Goal: Find specific page/section: Find specific page/section

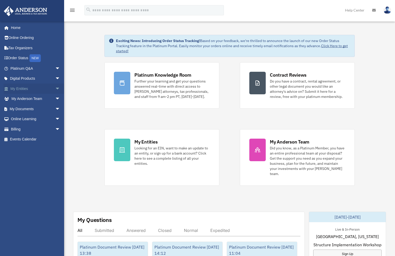
click at [55, 87] on span "arrow_drop_down" at bounding box center [60, 89] width 10 height 11
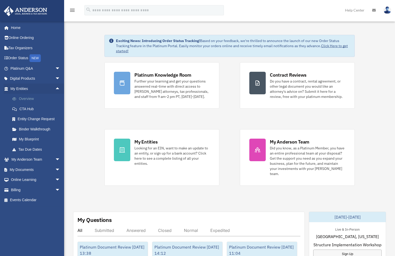
click at [23, 98] on link "Overview" at bounding box center [37, 99] width 61 height 10
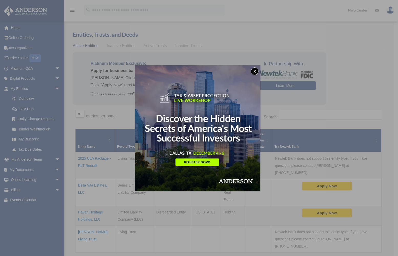
click at [258, 69] on button "x" at bounding box center [255, 71] width 8 height 8
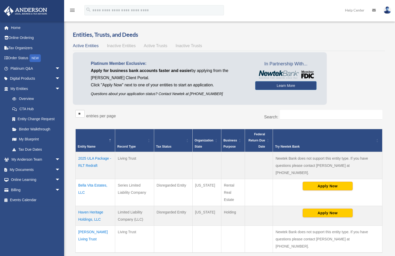
scroll to position [50, 0]
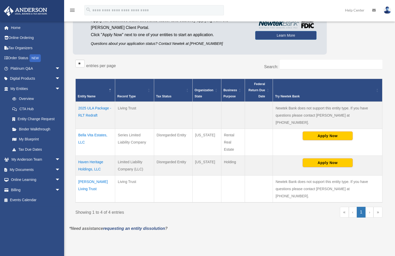
click at [90, 129] on td "Bella Vita Estates, LLC" at bounding box center [95, 142] width 39 height 27
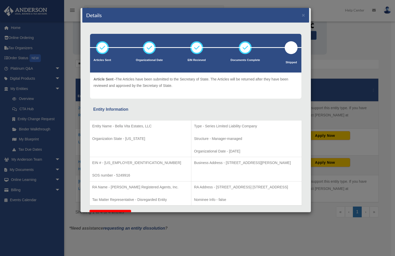
scroll to position [22, 0]
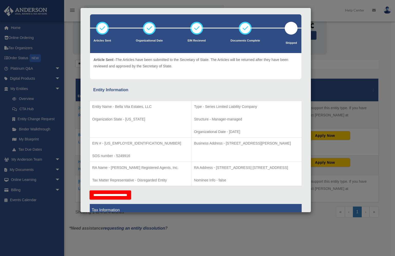
drag, startPoint x: 204, startPoint y: 143, endPoint x: 292, endPoint y: 145, distance: 88.4
click at [292, 145] on p "Business Address - [STREET_ADDRESS][PERSON_NAME]" at bounding box center [246, 143] width 105 height 6
copy p "[STREET_ADDRESS][PERSON_NAME]"
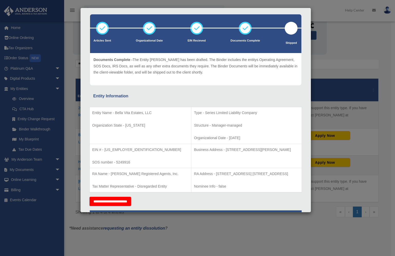
click at [239, 158] on td "Business Address - [STREET_ADDRESS][PERSON_NAME]" at bounding box center [246, 156] width 110 height 24
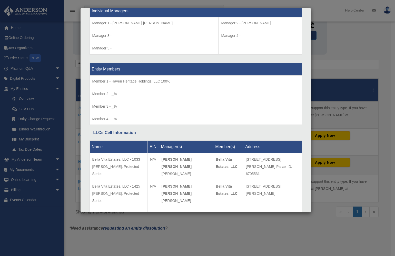
scroll to position [538, 0]
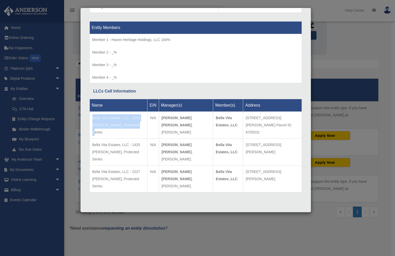
drag, startPoint x: 92, startPoint y: 118, endPoint x: 140, endPoint y: 124, distance: 47.9
click at [140, 123] on td "Bella Vita Estates, LLC - 1033 [PERSON_NAME], Protected Series" at bounding box center [118, 125] width 58 height 27
copy td "Bella Vita Estates, LLC - 1033 [PERSON_NAME], Protected Series"
drag, startPoint x: 47, startPoint y: 27, endPoint x: 128, endPoint y: 131, distance: 131.8
click at [128, 131] on td "Bella Vita Estates, LLC - 1033 [PERSON_NAME], Protected Series" at bounding box center [118, 125] width 58 height 27
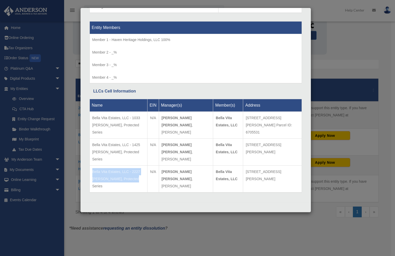
drag, startPoint x: 134, startPoint y: 178, endPoint x: 91, endPoint y: 171, distance: 43.6
click at [91, 171] on td "Bella Vita Estates, LLC - 2227 [PERSON_NAME], Protected Series" at bounding box center [118, 178] width 58 height 27
copy td "Bella Vita Estates, LLC - 2227 [PERSON_NAME], Protected Series"
click at [221, 132] on td "Bella Vita Estates, LLC" at bounding box center [228, 125] width 30 height 27
click at [376, 56] on div "Details × Articles Sent Organizational Date" at bounding box center [197, 128] width 395 height 256
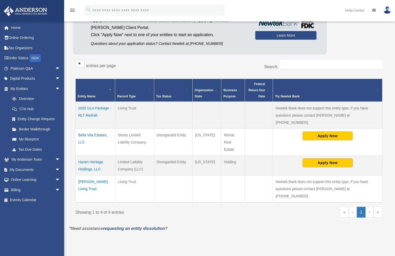
scroll to position [0, 0]
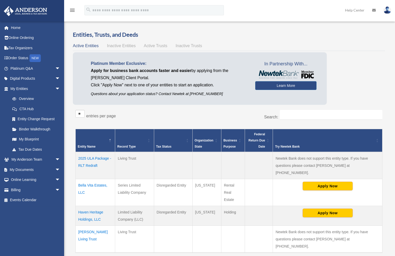
click at [94, 179] on td "Bella Vita Estates, LLC" at bounding box center [95, 192] width 39 height 27
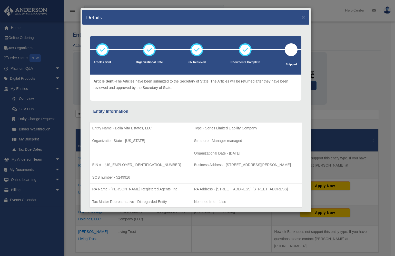
scroll to position [10, 0]
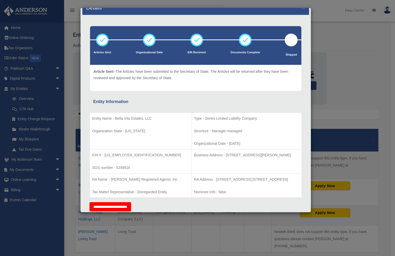
drag, startPoint x: 203, startPoint y: 154, endPoint x: 287, endPoint y: 152, distance: 83.5
click at [287, 152] on p "Business Address - [STREET_ADDRESS][PERSON_NAME]" at bounding box center [246, 155] width 105 height 6
copy p "[STREET_ADDRESS][PERSON_NAME]"
drag, startPoint x: 382, startPoint y: 92, endPoint x: 330, endPoint y: 14, distance: 93.4
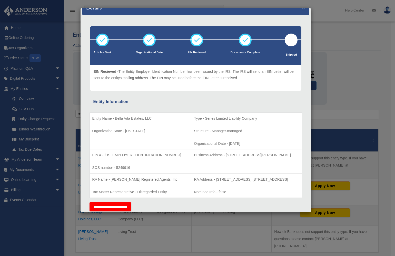
click at [382, 92] on div "Details × Articles Sent Organizational Date" at bounding box center [197, 128] width 395 height 256
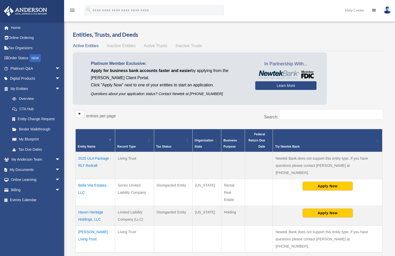
click at [385, 9] on img at bounding box center [387, 9] width 8 height 7
click at [55, 167] on span "arrow_drop_down" at bounding box center [60, 169] width 10 height 11
click at [20, 177] on link "Box" at bounding box center [37, 180] width 61 height 10
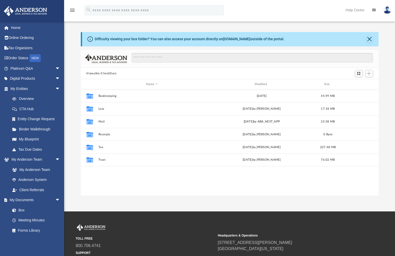
scroll to position [113, 294]
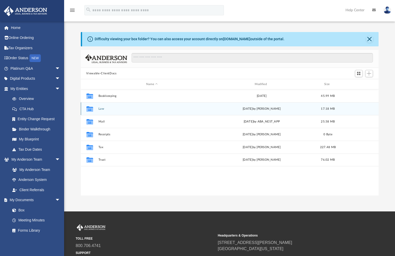
click at [100, 108] on button "Law" at bounding box center [151, 108] width 107 height 3
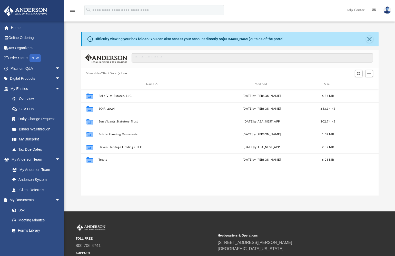
click at [105, 75] on button "Viewable-ClientDocs" at bounding box center [101, 73] width 30 height 5
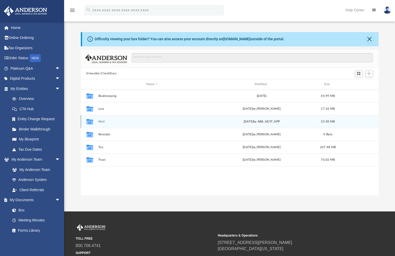
click at [99, 121] on button "Mail" at bounding box center [151, 121] width 107 height 3
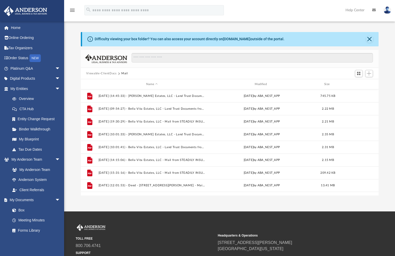
click at [105, 74] on button "Viewable-ClientDocs" at bounding box center [101, 73] width 30 height 5
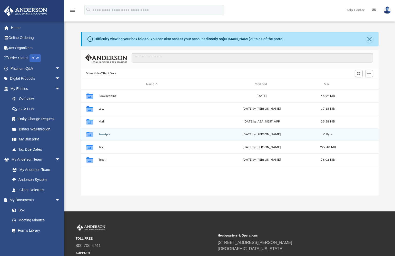
click at [102, 134] on button "Receipts" at bounding box center [151, 134] width 107 height 3
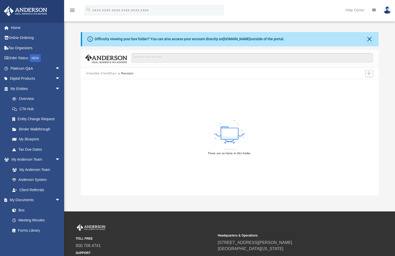
click at [105, 74] on button "Viewable-ClientDocs" at bounding box center [101, 73] width 30 height 5
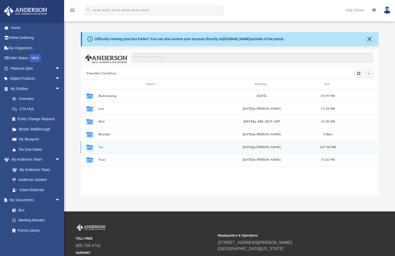
click at [102, 147] on button "Tax" at bounding box center [151, 147] width 107 height 3
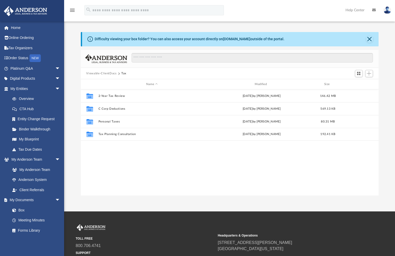
click at [101, 74] on button "Viewable-ClientDocs" at bounding box center [101, 73] width 30 height 5
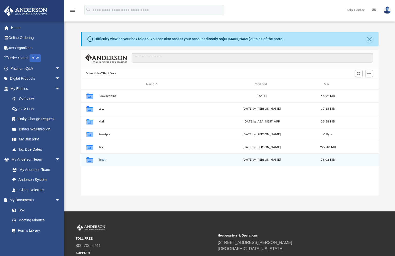
click at [105, 160] on button "Trust" at bounding box center [151, 159] width 107 height 3
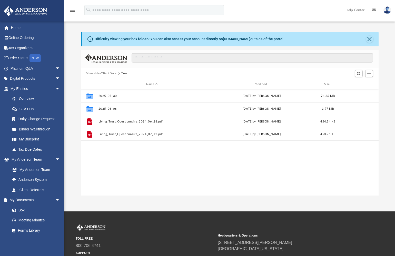
click at [100, 74] on button "Viewable-ClientDocs" at bounding box center [101, 73] width 30 height 5
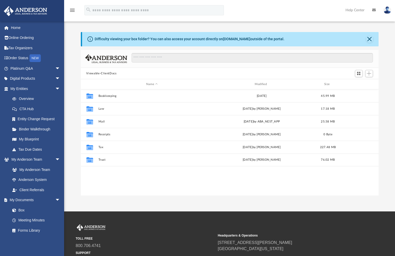
click at [384, 14] on link at bounding box center [386, 10] width 15 height 23
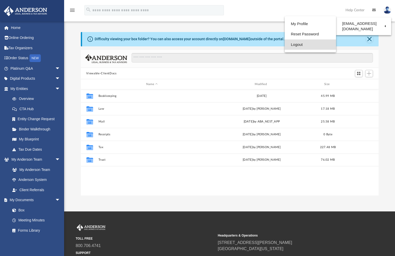
click at [295, 45] on link "Logout" at bounding box center [309, 44] width 51 height 11
